Goal: Information Seeking & Learning: Learn about a topic

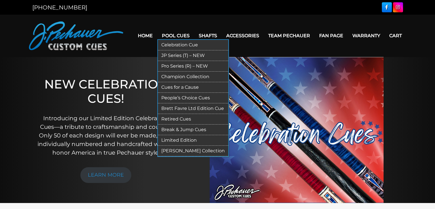
click at [182, 139] on link "Limited Edition" at bounding box center [193, 140] width 70 height 11
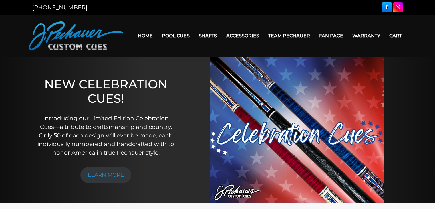
click at [301, 109] on img at bounding box center [297, 130] width 174 height 146
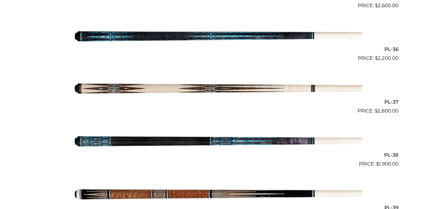
scroll to position [559, 0]
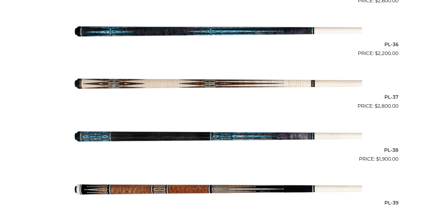
click at [409, 166] on main "**********" at bounding box center [217, 2] width 435 height 1009
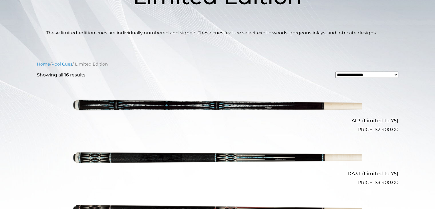
scroll to position [0, 0]
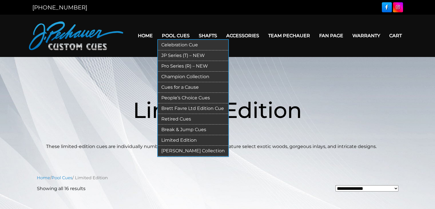
click at [179, 148] on link "[PERSON_NAME] Collection" at bounding box center [193, 151] width 70 height 11
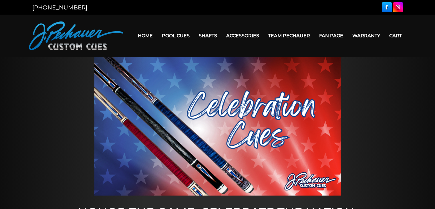
click at [181, 131] on img at bounding box center [217, 126] width 246 height 139
click at [192, 107] on img at bounding box center [217, 126] width 246 height 139
